Goal: Transaction & Acquisition: Purchase product/service

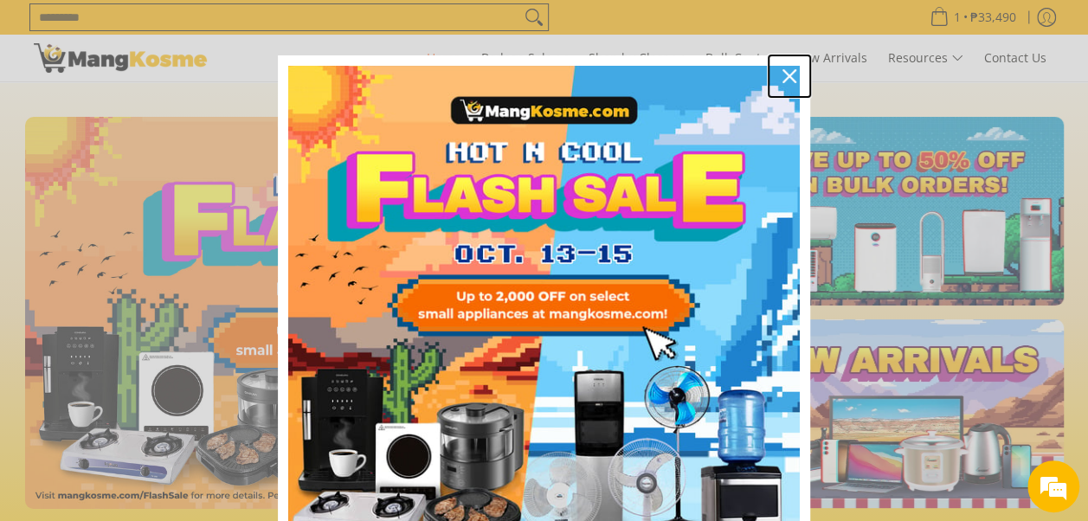
click at [783, 80] on icon "close icon" at bounding box center [790, 76] width 14 height 14
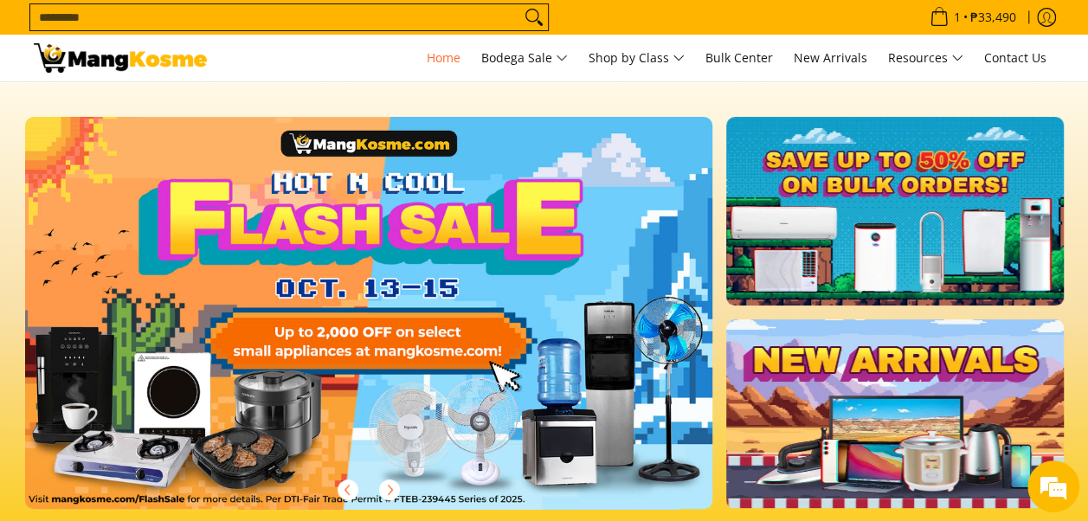
click at [404, 348] on link at bounding box center [397, 327] width 744 height 420
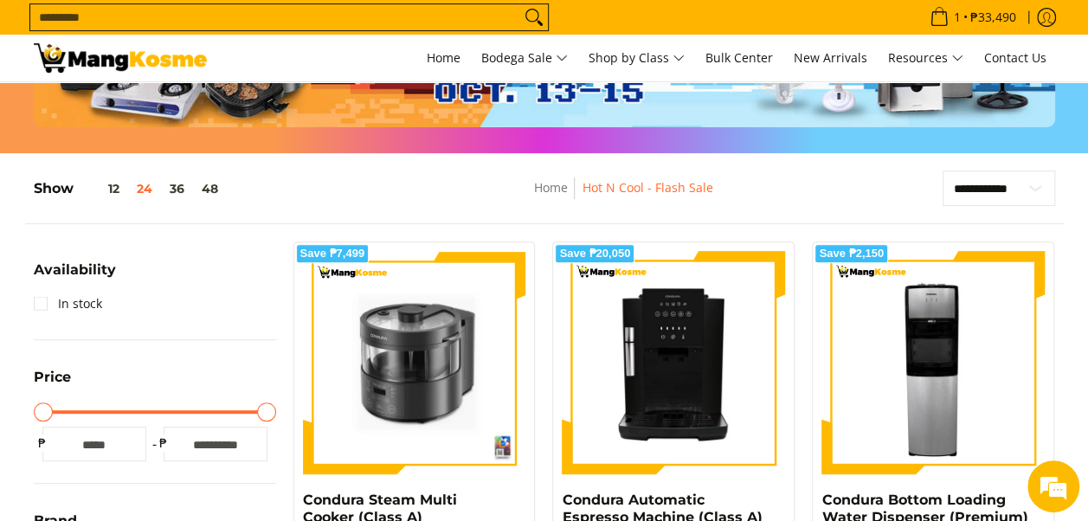
scroll to position [212, 0]
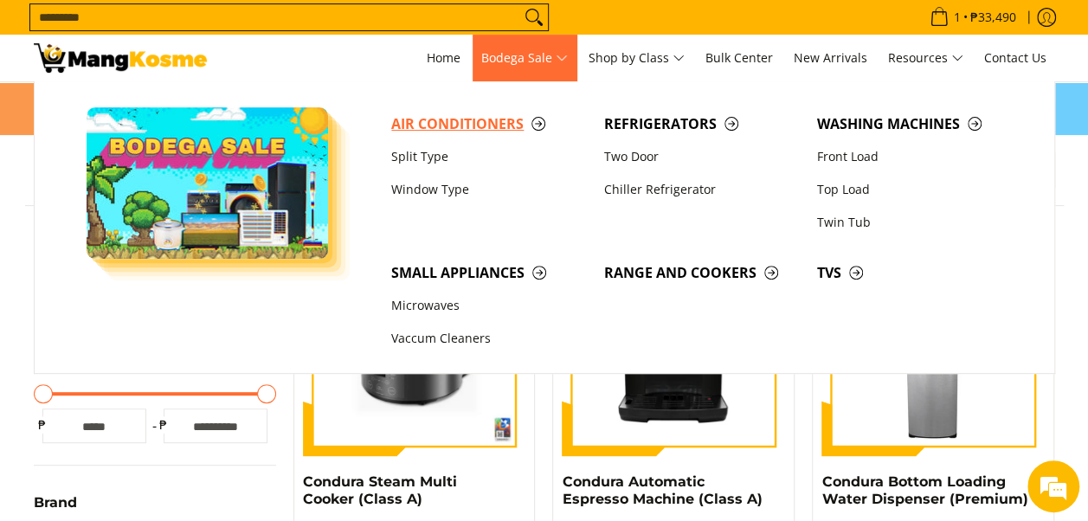
click at [479, 116] on span "Air Conditioners" at bounding box center [489, 124] width 196 height 22
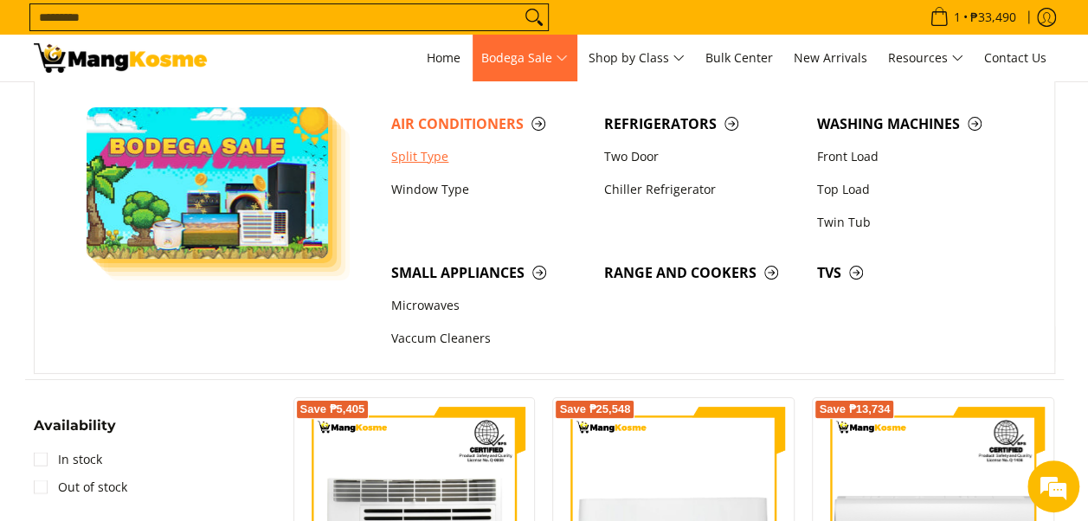
click at [431, 159] on link "Split Type" at bounding box center [489, 156] width 213 height 33
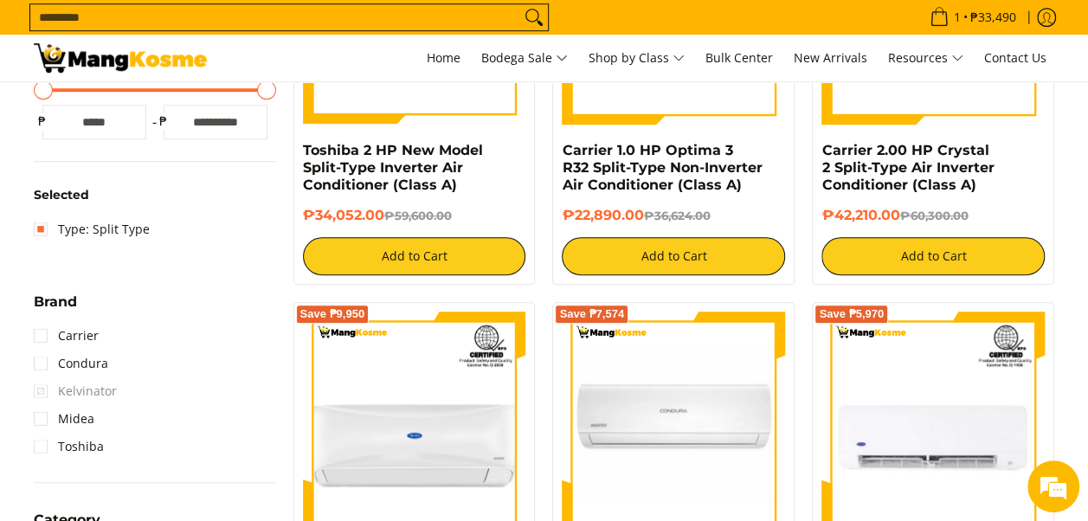
scroll to position [516, 0]
